Goal: Task Accomplishment & Management: Manage account settings

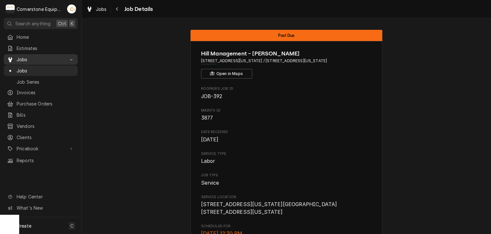
click at [32, 59] on span "Jobs" at bounding box center [41, 59] width 48 height 7
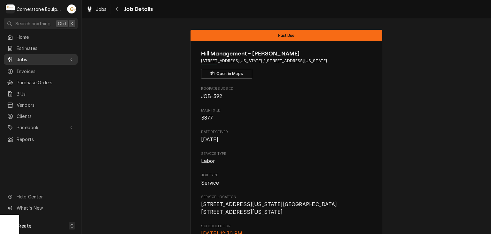
click at [32, 59] on span "Jobs" at bounding box center [41, 59] width 48 height 7
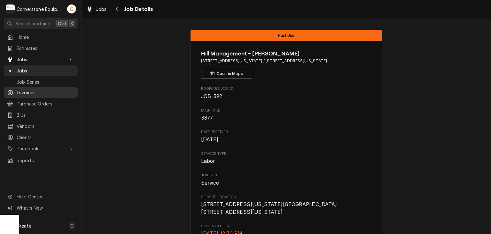
click at [29, 90] on span "Invoices" at bounding box center [46, 92] width 58 height 7
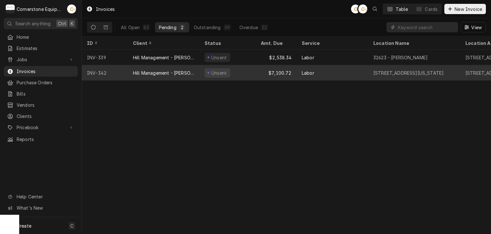
click at [234, 74] on div "Unsent" at bounding box center [228, 72] width 56 height 15
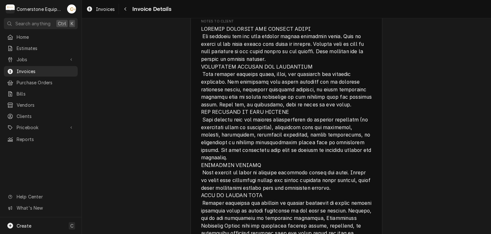
scroll to position [1666, 0]
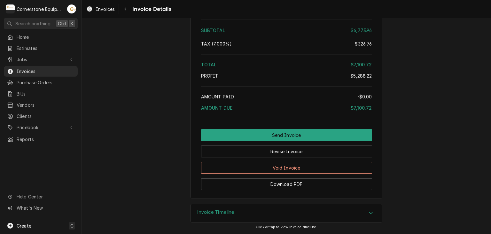
click at [248, 157] on div "Void Invoice" at bounding box center [286, 165] width 171 height 16
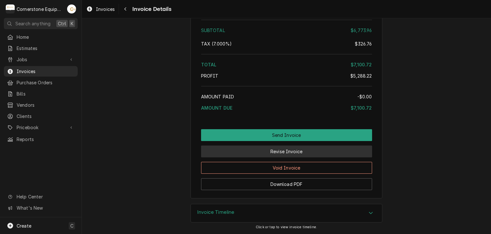
click at [248, 155] on button "Revise Invoice" at bounding box center [286, 151] width 171 height 12
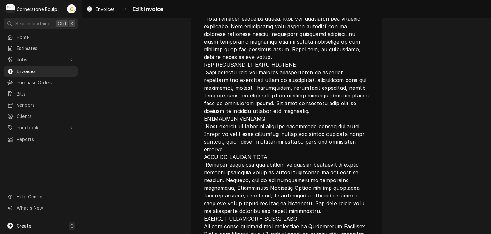
scroll to position [1842, 0]
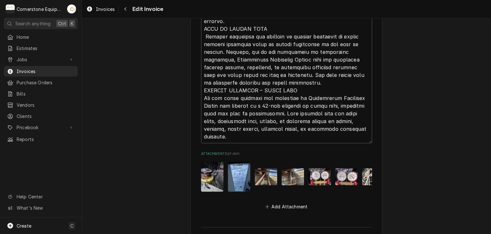
click at [241, 199] on div "Attachments ( if any ) Add Attachment" at bounding box center [286, 181] width 171 height 60
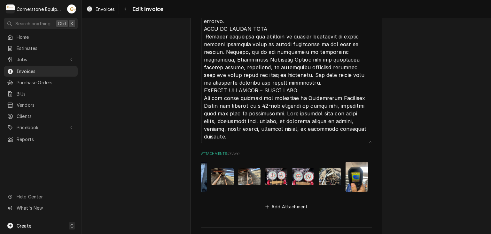
scroll to position [1970, 0]
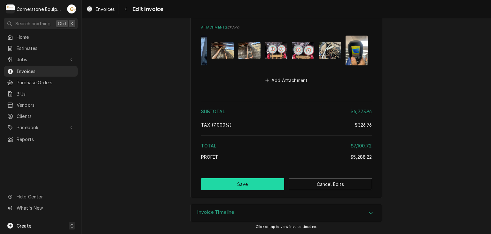
click at [232, 188] on button "Save" at bounding box center [242, 184] width 83 height 12
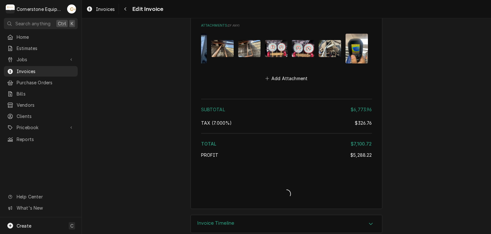
type textarea "x"
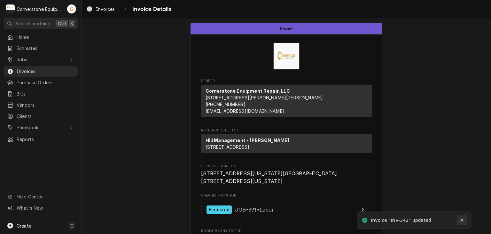
click at [462, 218] on icon "Notifications alt+T" at bounding box center [462, 220] width 4 height 4
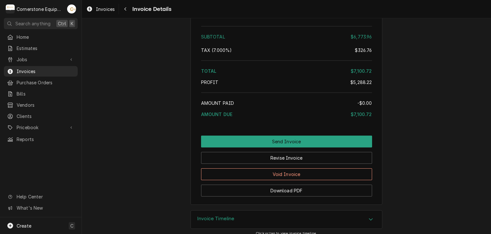
scroll to position [1663, 0]
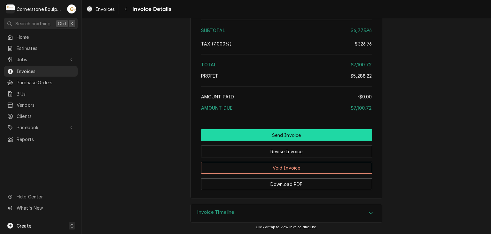
click at [316, 141] on button "Send Invoice" at bounding box center [286, 135] width 171 height 12
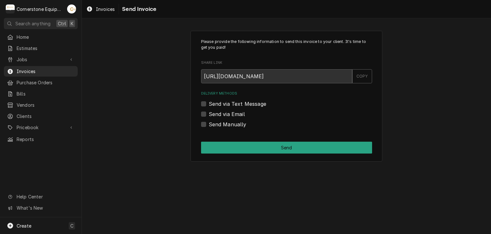
click at [261, 104] on label "Send via Text Message" at bounding box center [238, 104] width 58 height 8
click at [261, 104] on input "Send via Text Message" at bounding box center [294, 107] width 171 height 14
checkbox input "true"
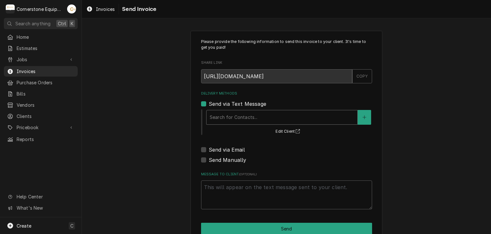
click at [260, 116] on div "Delivery Methods" at bounding box center [282, 117] width 145 height 12
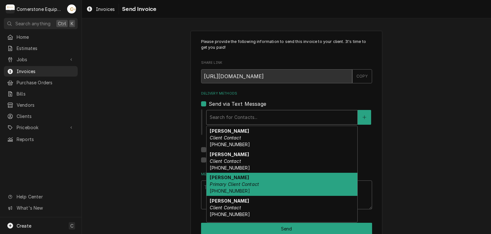
click at [248, 189] on div "Ashton Vazquez Primary Client Contact (346) 249-1763" at bounding box center [282, 183] width 151 height 23
type textarea "x"
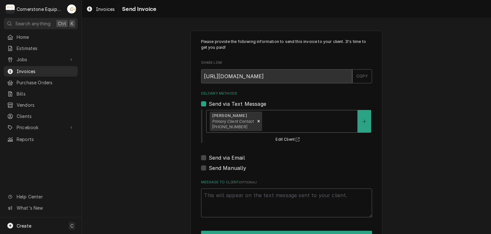
click at [230, 156] on label "Send via Email" at bounding box center [227, 158] width 36 height 8
click at [230, 156] on input "Send via Email" at bounding box center [294, 161] width 171 height 14
checkbox input "true"
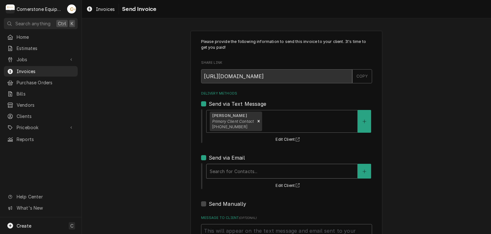
click at [236, 173] on div "Delivery Methods" at bounding box center [282, 171] width 145 height 12
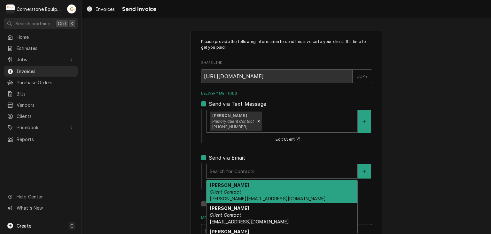
click at [234, 195] on span "amy@masonmcdonalds.com" at bounding box center [268, 197] width 116 height 5
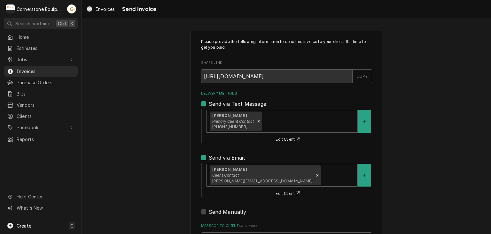
click at [322, 177] on div "Delivery Methods" at bounding box center [338, 175] width 32 height 12
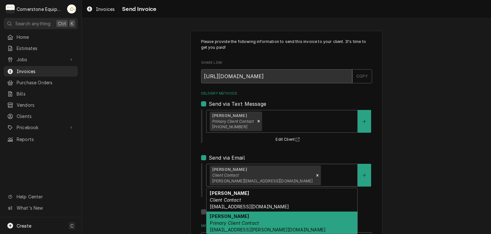
click at [243, 224] on em "Primary Client Contact" at bounding box center [234, 222] width 49 height 5
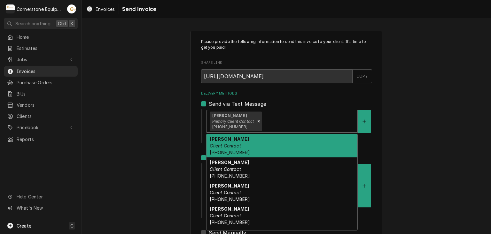
click at [274, 130] on div "Ashton Vazquez Primary Client Contact (346) 249-1763" at bounding box center [282, 121] width 151 height 22
click at [162, 125] on div "Please provide the following information to send this invoice to your client. I…" at bounding box center [286, 172] width 409 height 295
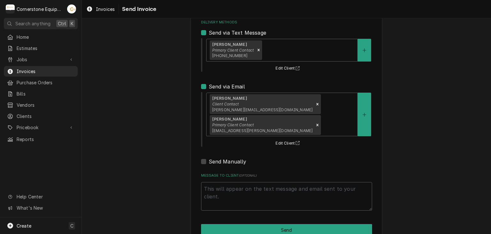
scroll to position [78, 0]
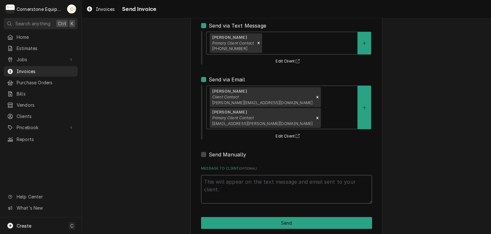
click at [238, 177] on textarea "Message to Client ( optional )" at bounding box center [286, 189] width 171 height 29
type textarea "x"
type textarea "T"
type textarea "x"
type textarea "Th"
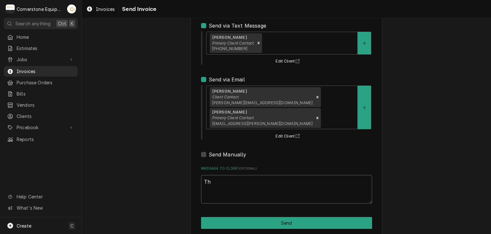
type textarea "x"
type textarea "Tha"
type textarea "x"
type textarea "Than"
type textarea "x"
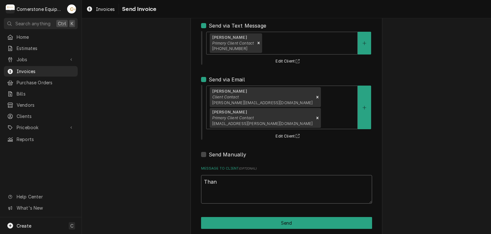
type textarea "Thank"
type textarea "x"
type textarea "Thank"
type textarea "x"
type textarea "Thank Y"
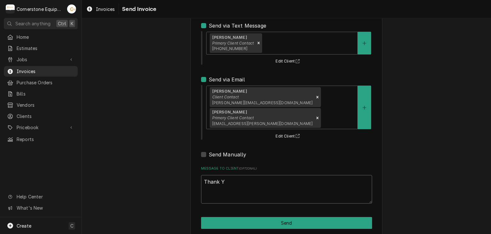
type textarea "x"
type textarea "Thank Yo"
type textarea "x"
type textarea "Thank You"
type textarea "x"
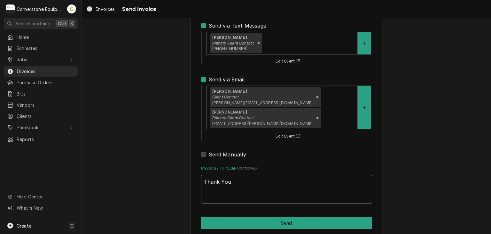
type textarea "Thank You"
type textarea "x"
type textarea "Thank You"
type textarea "x"
type textarea "Thank Yo"
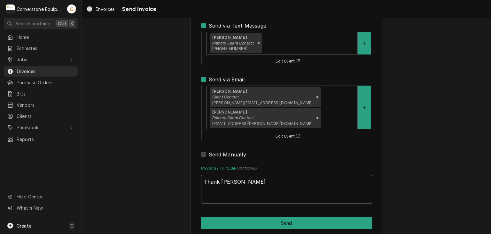
type textarea "x"
type textarea "Thank Y"
type textarea "x"
type textarea "Thank"
type textarea "x"
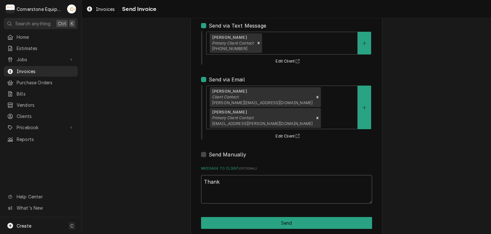
type textarea "Thank y"
type textarea "x"
type textarea "Thank yo"
type textarea "x"
type textarea "Thank you"
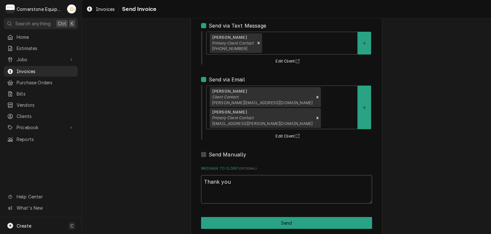
type textarea "x"
type textarea "Thank you"
type textarea "x"
type textarea "Thank you f"
type textarea "x"
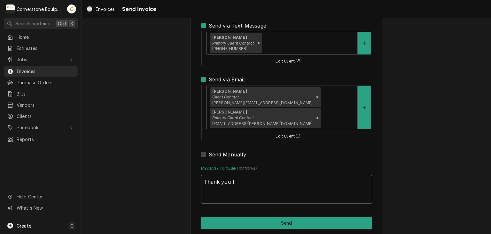
type textarea "Thank you fo"
type textarea "x"
type textarea "Thank you for"
type textarea "x"
type textarea "Thank you for"
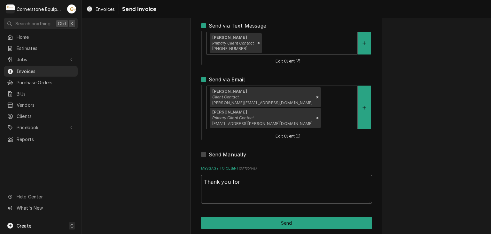
type textarea "x"
type textarea "Thank you for t"
type textarea "x"
type textarea "Thank you for th"
type textarea "x"
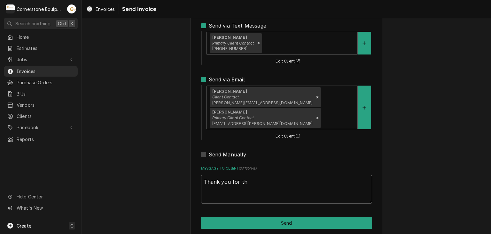
type textarea "Thank you for the"
type textarea "x"
type textarea "Thank you for the"
type textarea "x"
type textarea "Thank you for the o"
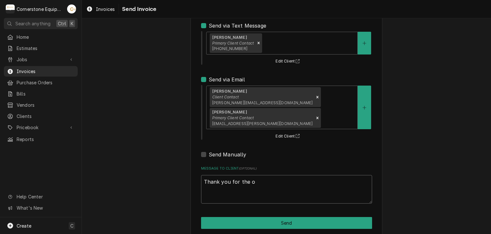
type textarea "x"
type textarea "Thank you for the op"
type textarea "x"
type textarea "Thank you for the opp"
type textarea "x"
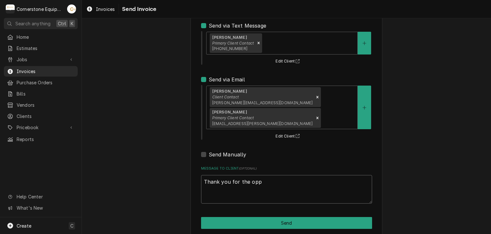
type textarea "Thank you for the oppo"
type textarea "x"
type textarea "Thank you for the oppor"
type textarea "x"
type textarea "Thank you for the opport"
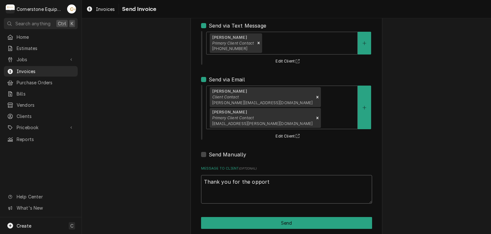
type textarea "x"
type textarea "Thank you for the opportu"
type textarea "x"
type textarea "Thank you for the opportun"
type textarea "x"
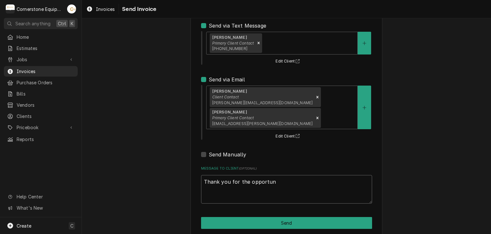
type textarea "Thank you for the opportuni"
type textarea "x"
type textarea "Thank you for the opportunit"
type textarea "x"
type textarea "Thank you for the opportunity"
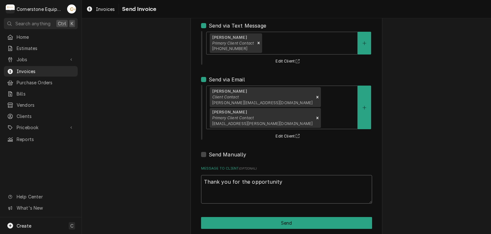
type textarea "x"
type textarea "Thank you for the opportunity"
type textarea "x"
type textarea "Thank you for the opportunity t"
type textarea "x"
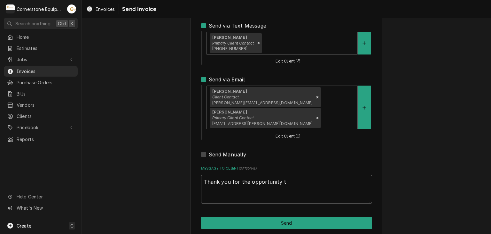
type textarea "Thank you for the opportunity to"
type textarea "x"
type textarea "Thank you for the opportunity to"
type textarea "x"
type textarea "Thank you for the opportunity to b"
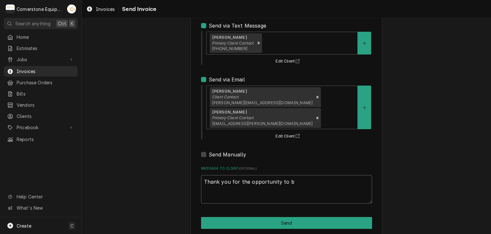
type textarea "x"
type textarea "Thank you for the opportunity to be"
type textarea "x"
type textarea "Thank you for the opportunity to be"
type textarea "x"
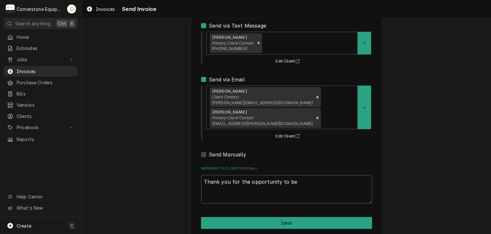
type textarea "Thank you for the opportunity to be o"
type textarea "x"
type textarea "Thank you for the opportunity to be of"
type textarea "x"
type textarea "Thank you for the opportunity to be of"
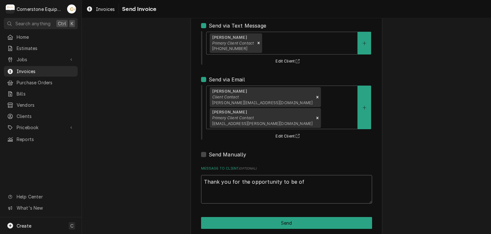
type textarea "x"
type textarea "Thank you for the opportunity to be of s"
type textarea "x"
type textarea "Thank you for the opportunity to be of se"
type textarea "x"
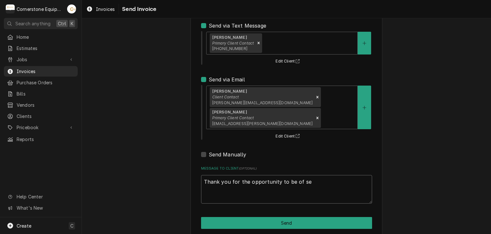
type textarea "Thank you for the opportunity to be of ser"
type textarea "x"
type textarea "Thank you for the opportunity to be of serv"
type textarea "x"
type textarea "Thank you for the opportunity to be of servic"
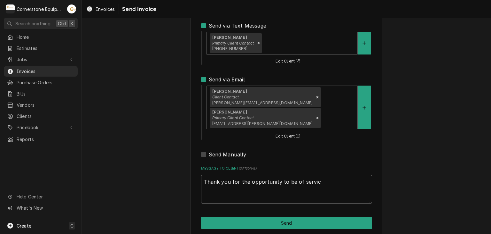
type textarea "x"
type textarea "Thank you for the opportunity to be of service"
type textarea "x"
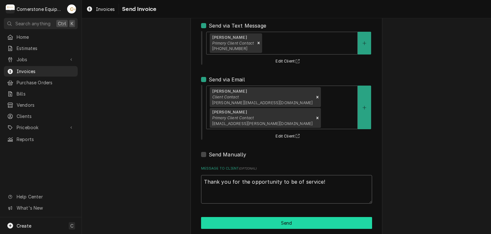
type textarea "Thank you for the opportunity to be of service!"
click at [285, 217] on button "Send" at bounding box center [286, 223] width 171 height 12
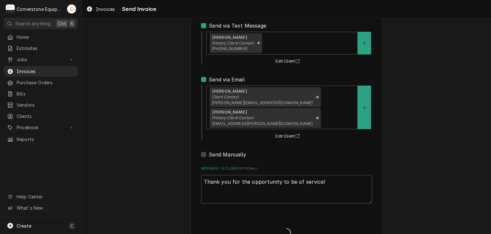
type textarea "x"
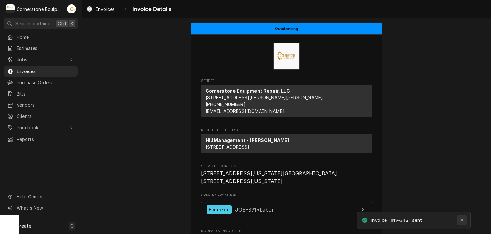
drag, startPoint x: 455, startPoint y: 216, endPoint x: 458, endPoint y: 219, distance: 3.6
click at [455, 217] on div "Invoice "INV-342" sent" at bounding box center [413, 220] width 107 height 10
click at [460, 220] on icon "Notifications alt+T" at bounding box center [462, 220] width 4 height 4
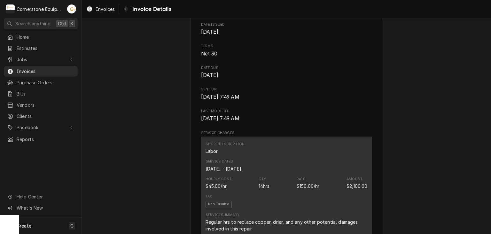
scroll to position [256, 0]
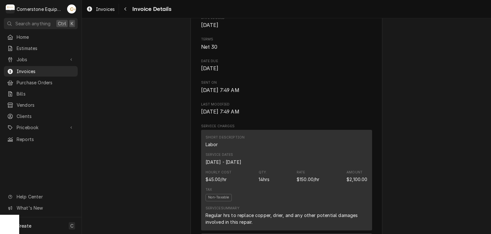
click at [131, 10] on span "Invoice Details" at bounding box center [151, 9] width 41 height 9
click at [124, 7] on icon "Navigate back" at bounding box center [125, 9] width 3 height 4
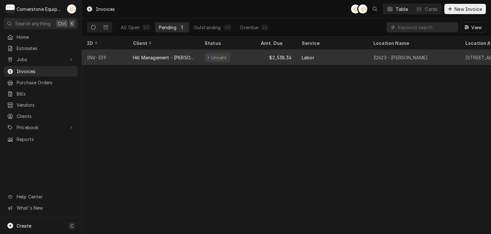
click at [247, 55] on div "Unsent" at bounding box center [228, 57] width 56 height 15
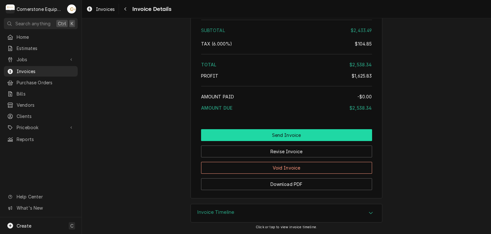
scroll to position [2144, 0]
click at [246, 131] on button "Send Invoice" at bounding box center [286, 135] width 171 height 12
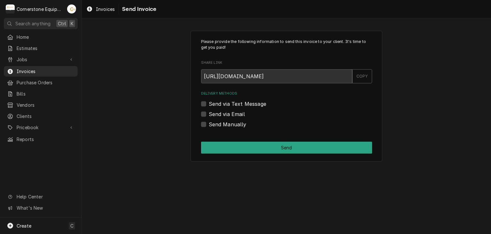
click at [241, 102] on label "Send via Text Message" at bounding box center [238, 104] width 58 height 8
click at [241, 102] on input "Send via Text Message" at bounding box center [294, 107] width 171 height 14
checkbox input "true"
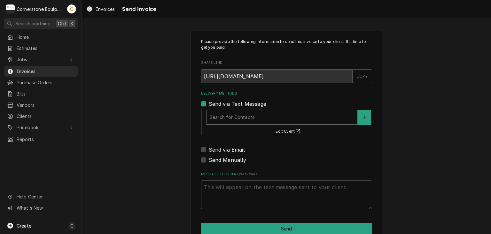
click at [246, 122] on div "Delivery Methods" at bounding box center [282, 117] width 145 height 12
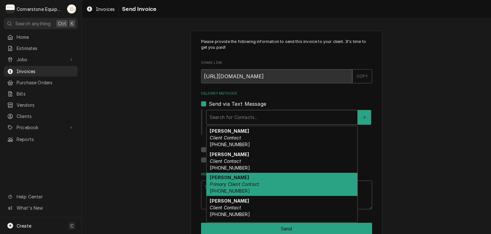
click at [239, 181] on em "Primary Client Contact" at bounding box center [234, 183] width 49 height 5
type textarea "x"
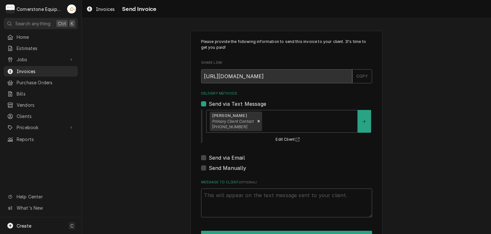
click at [239, 157] on label "Send via Email" at bounding box center [227, 158] width 36 height 8
click at [239, 157] on input "Send via Email" at bounding box center [294, 161] width 171 height 14
checkbox input "true"
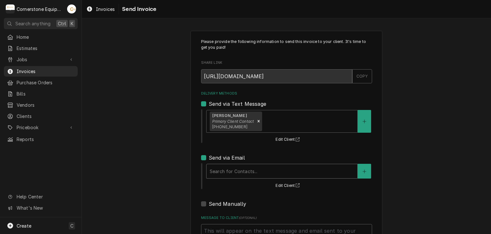
click at [247, 164] on div "Search for Contacts..." at bounding box center [282, 171] width 151 height 14
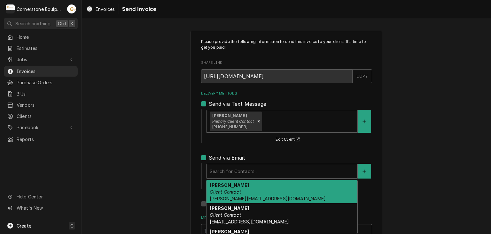
click at [246, 196] on span "amy@masonmcdonalds.com" at bounding box center [268, 197] width 116 height 5
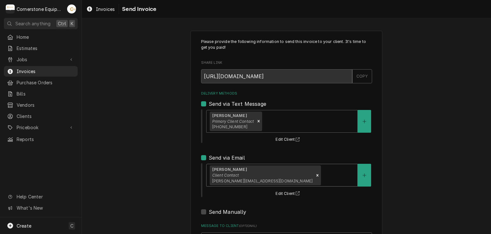
click at [298, 182] on div "Amy Moore Client Contact amy@masonmcdonalds.com" at bounding box center [282, 175] width 151 height 22
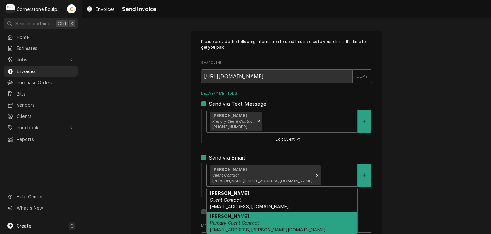
click at [264, 222] on div "Ashton Vazquez Primary Client Contact ashton.vazquez@us.stores.mcd.com" at bounding box center [282, 222] width 151 height 23
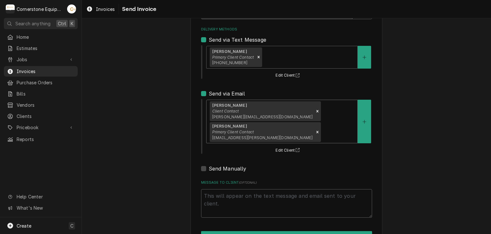
scroll to position [78, 0]
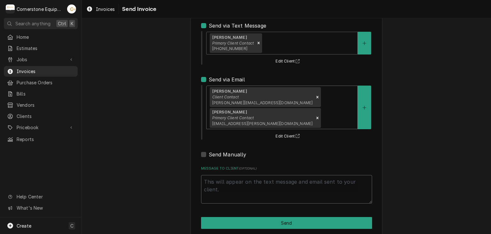
click at [224, 183] on textarea "Message to Client ( optional )" at bounding box center [286, 189] width 171 height 29
type textarea "x"
type textarea "T"
type textarea "x"
type textarea "Th"
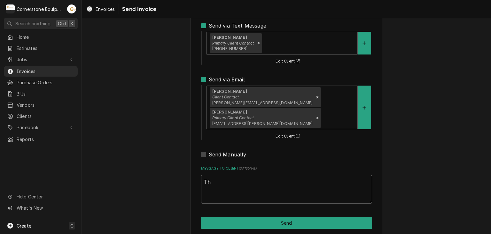
type textarea "x"
type textarea "Tha"
type textarea "x"
type textarea "Than"
type textarea "x"
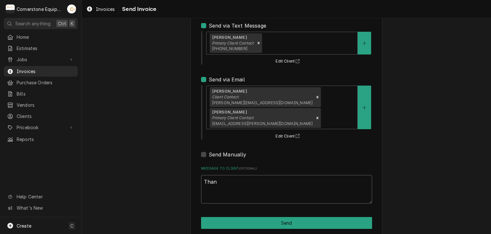
type textarea "Thank"
type textarea "x"
type textarea "Thank"
type textarea "x"
type textarea "Thank y"
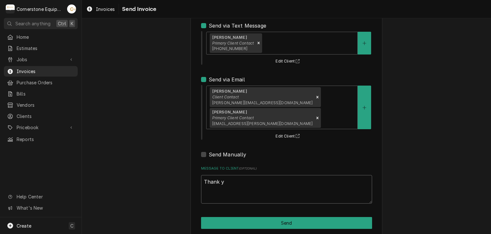
type textarea "x"
type textarea "Thank yo"
type textarea "x"
type textarea "Thank you"
type textarea "x"
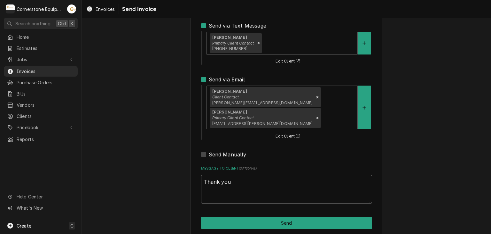
type textarea "Thank you"
type textarea "x"
type textarea "Thank you f"
type textarea "x"
type textarea "Thank you fo"
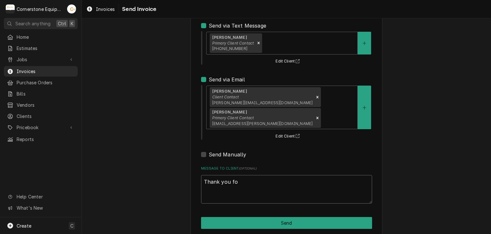
type textarea "x"
type textarea "Thank you for"
type textarea "x"
type textarea "Thank you for"
type textarea "x"
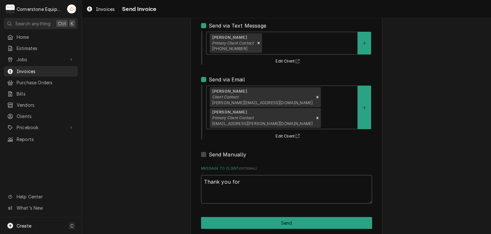
type textarea "Thank you for t"
type textarea "x"
type textarea "Thank you for th"
type textarea "x"
type textarea "Thank you for the"
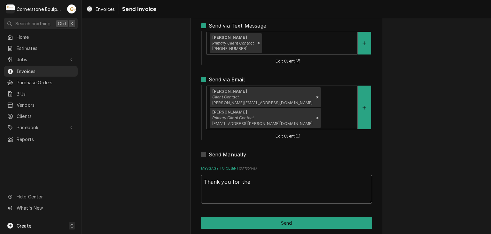
type textarea "x"
type textarea "Thank you for the"
type textarea "x"
type textarea "Thank you for the o"
type textarea "x"
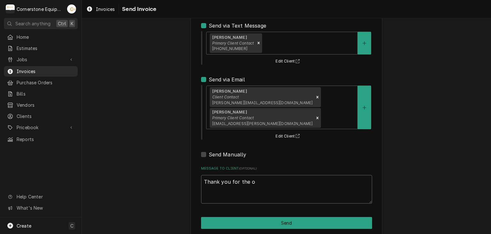
type textarea "Thank you for the op"
type textarea "x"
type textarea "Thank you for the opp"
type textarea "x"
type textarea "Thank you for the oppo"
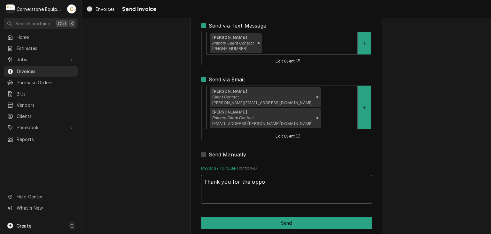
type textarea "x"
type textarea "Thank you for the oppor"
type textarea "x"
type textarea "Thank you for the opport"
type textarea "x"
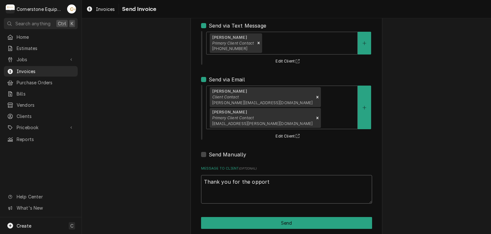
type textarea "Thank you for the opportu"
type textarea "x"
type textarea "Thank you for the opportuni"
type textarea "x"
type textarea "Thank you for the opportunit"
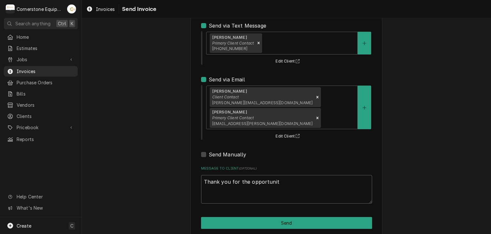
type textarea "x"
type textarea "Thank you for the opportunit y"
type textarea "x"
type textarea "Thank you for the opportunit yo"
type textarea "x"
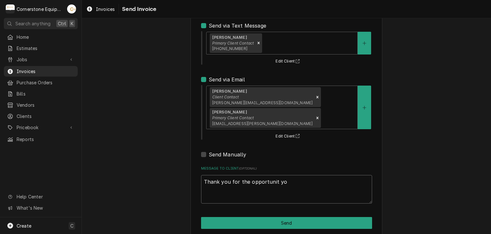
type textarea "Thank you for the opportunit yot"
type textarea "x"
type textarea "Thank you for the opportunit yo"
type textarea "x"
type textarea "Thank you for the opportunit y"
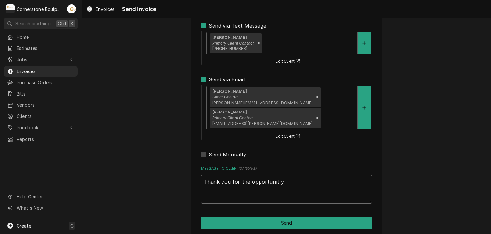
type textarea "x"
type textarea "Thank you for the opportunit"
type textarea "x"
type textarea "Thank you for the opportunit"
type textarea "x"
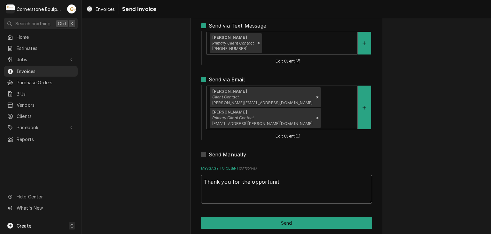
type textarea "Thank you for the opportunity"
type textarea "x"
type textarea "Thank you for the opportunity"
type textarea "x"
type textarea "Thank you for the opportunity t"
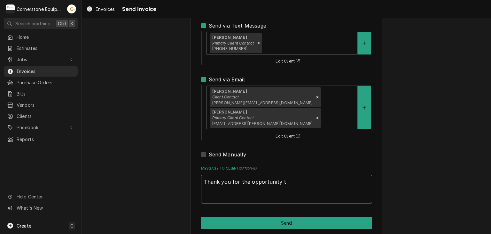
type textarea "x"
type textarea "Thank you for the opportunity to"
type textarea "x"
type textarea "Thank you for the opportunity to"
type textarea "x"
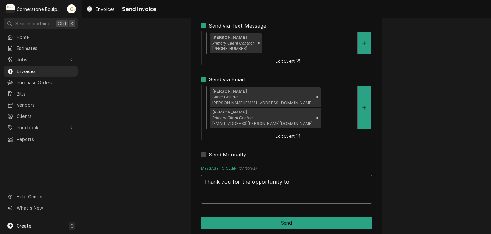
type textarea "Thank you for the opportunity to e"
type textarea "x"
type textarea "Thank you for the opportunity to e"
type textarea "x"
type textarea "Thank you for the opportunity to e"
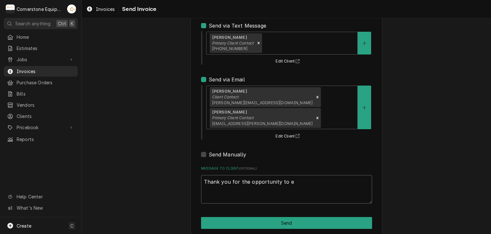
type textarea "x"
type textarea "Thank you for the opportunity to"
type textarea "x"
type textarea "Thank you for the opportunity to b"
type textarea "x"
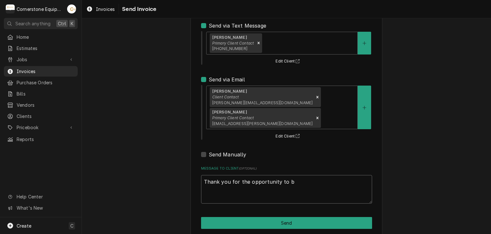
type textarea "Thank you for the opportunity to be"
type textarea "x"
type textarea "Thank you for the opportunity to be"
type textarea "x"
type textarea "Thank you for the opportunity to be o"
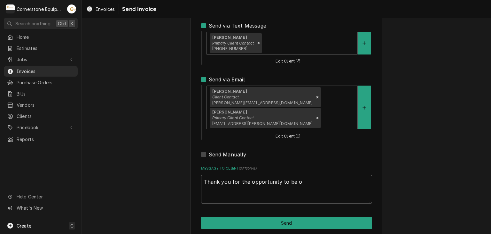
type textarea "x"
type textarea "Thank you for the opportunity to be of"
type textarea "x"
type textarea "Thank you for the opportunity to be of"
type textarea "x"
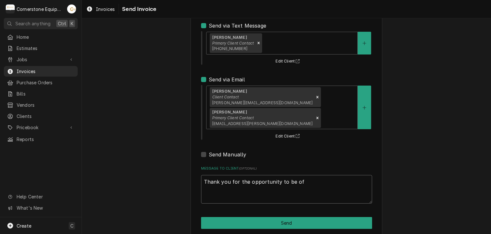
type textarea "Thank you for the opportunity to be of s"
type textarea "x"
type textarea "Thank you for the opportunity to be of se"
type textarea "x"
type textarea "Thank you for the opportunity to be of ser"
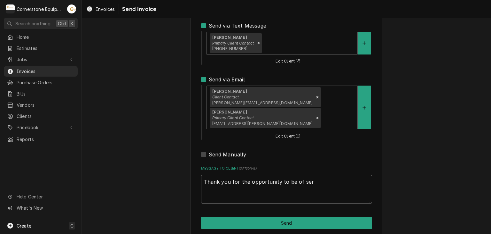
type textarea "x"
type textarea "Thank you for the opportunity to be of serv"
type textarea "x"
type textarea "Thank you for the opportunity to be of servi"
type textarea "x"
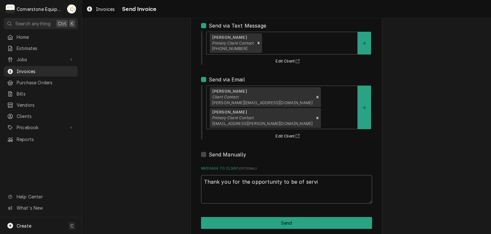
type textarea "Thank you for the opportunity to be of servic"
type textarea "x"
type textarea "Thank you for the opportunity to be of service"
type textarea "x"
type textarea "Thank you for the opportunity to be of service."
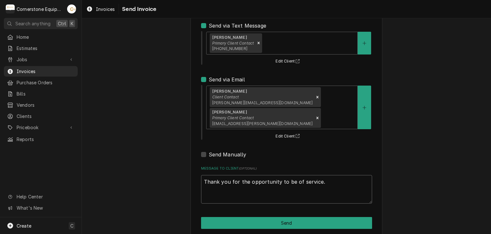
type textarea "x"
type textarea "Thank you for the opportunity to be of service"
type textarea "x"
type textarea "Thank you for the opportunity to be of service!"
click at [228, 204] on div "Please provide the following information to send this invoice to your client. I…" at bounding box center [287, 95] width 192 height 284
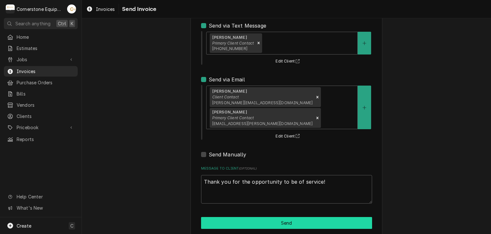
click at [230, 217] on button "Send" at bounding box center [286, 223] width 171 height 12
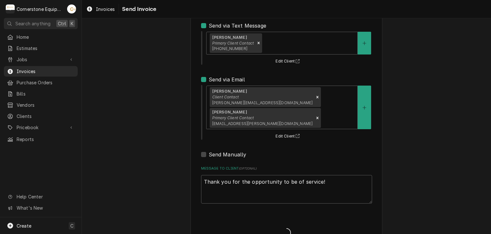
type textarea "x"
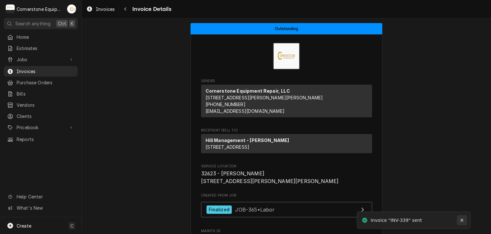
click at [461, 219] on icon "Notifications alt+T" at bounding box center [462, 219] width 3 height 3
click at [50, 68] on span "Invoices" at bounding box center [46, 71] width 58 height 7
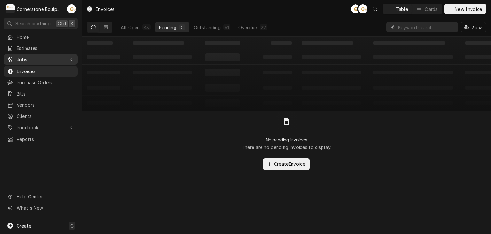
click at [53, 56] on span "Jobs" at bounding box center [41, 59] width 48 height 7
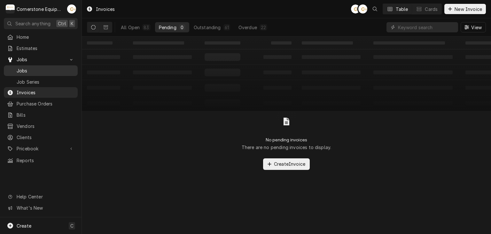
click at [65, 67] on span "Jobs" at bounding box center [46, 70] width 58 height 7
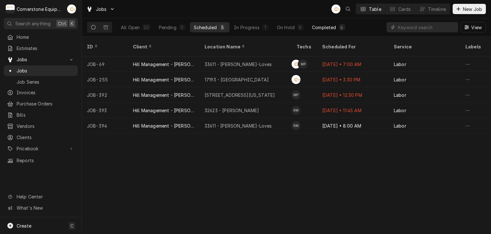
click at [326, 22] on button "Completed 6" at bounding box center [328, 27] width 41 height 10
